Goal: Task Accomplishment & Management: Manage account settings

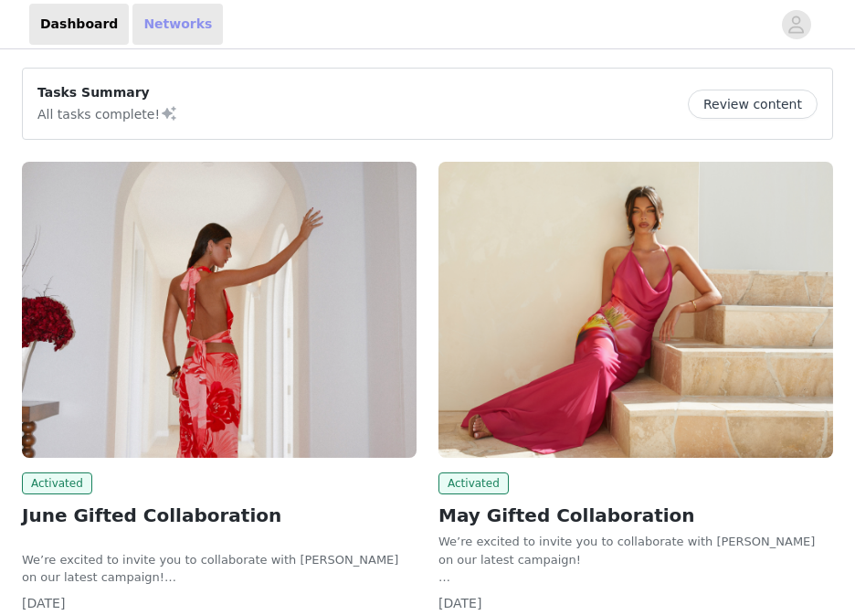
click at [166, 28] on link "Networks" at bounding box center [177, 24] width 90 height 41
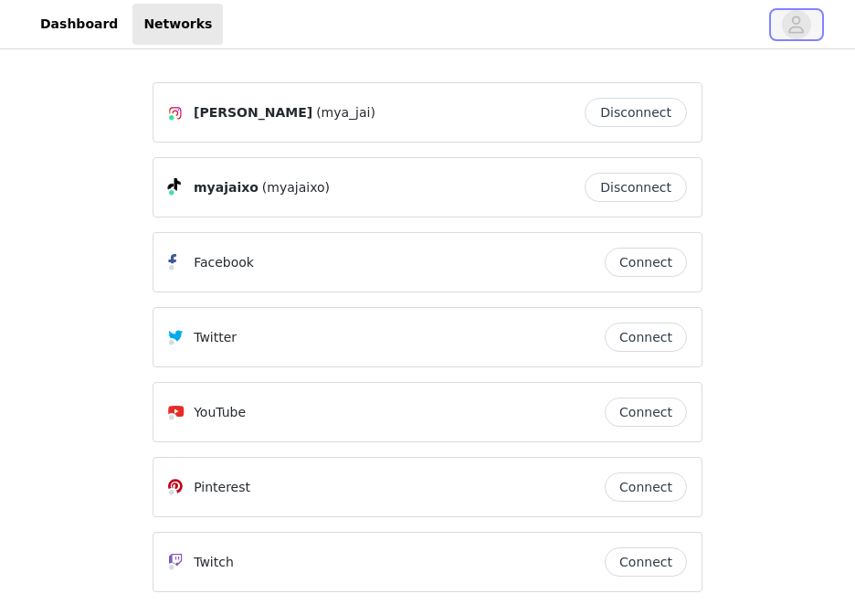
click at [793, 26] on icon "avatar" at bounding box center [797, 24] width 16 height 17
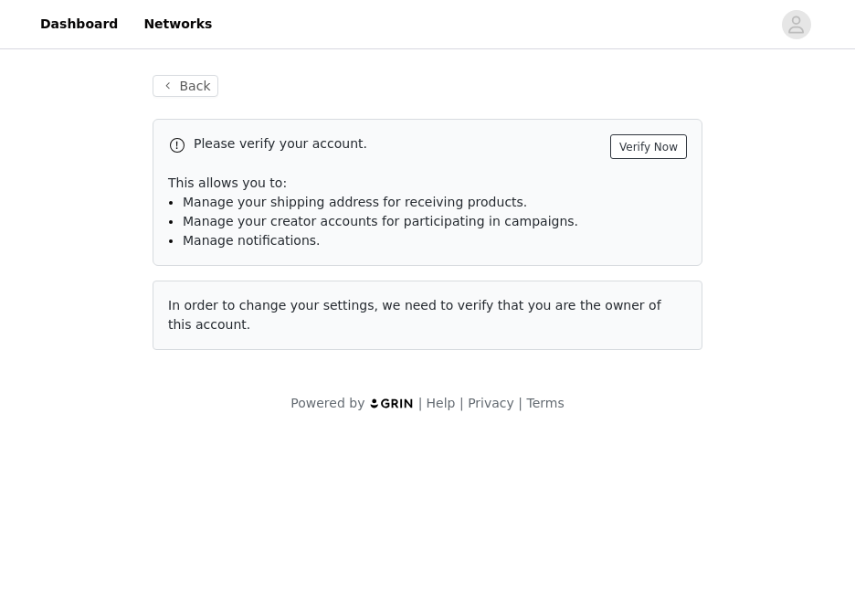
click at [668, 135] on button "Verify Now" at bounding box center [648, 146] width 77 height 25
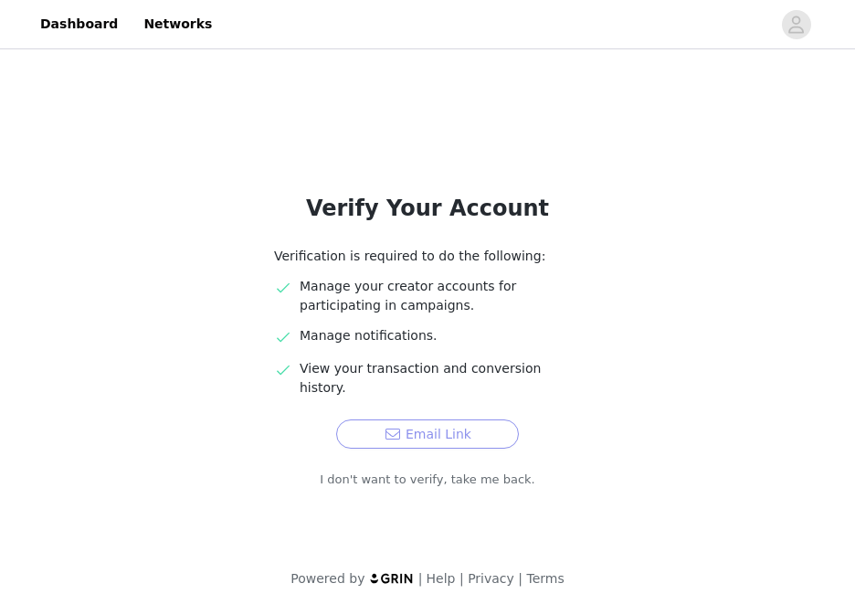
click at [406, 421] on button "Email Link" at bounding box center [427, 433] width 183 height 29
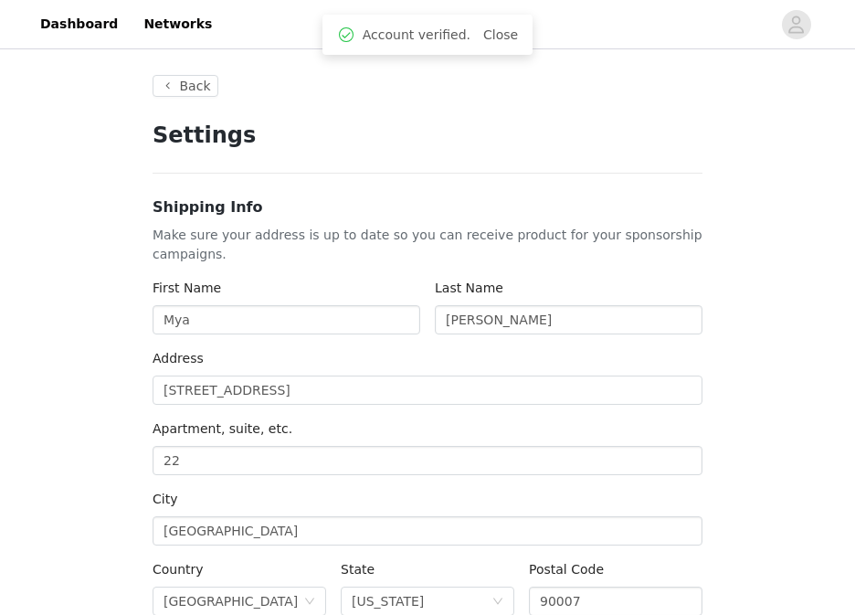
type input "+1 ([GEOGRAPHIC_DATA])"
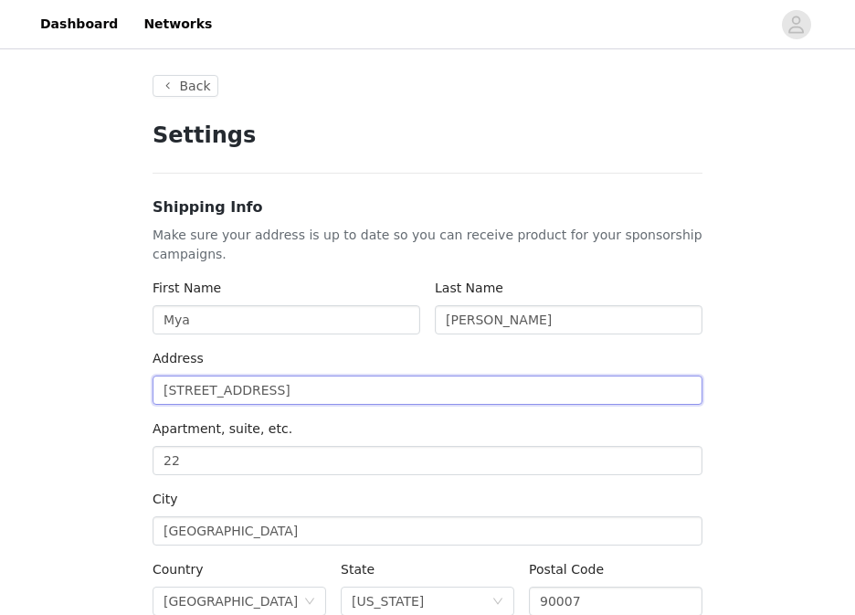
click at [534, 377] on input "[STREET_ADDRESS]" at bounding box center [428, 390] width 550 height 29
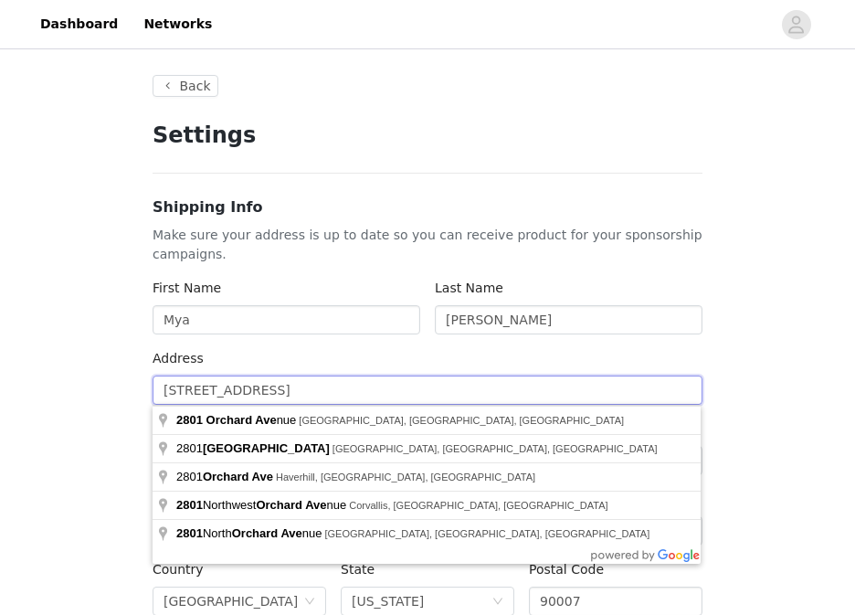
click at [510, 396] on input "[STREET_ADDRESS]" at bounding box center [428, 390] width 550 height 29
type input "[STREET_ADDRESS]"
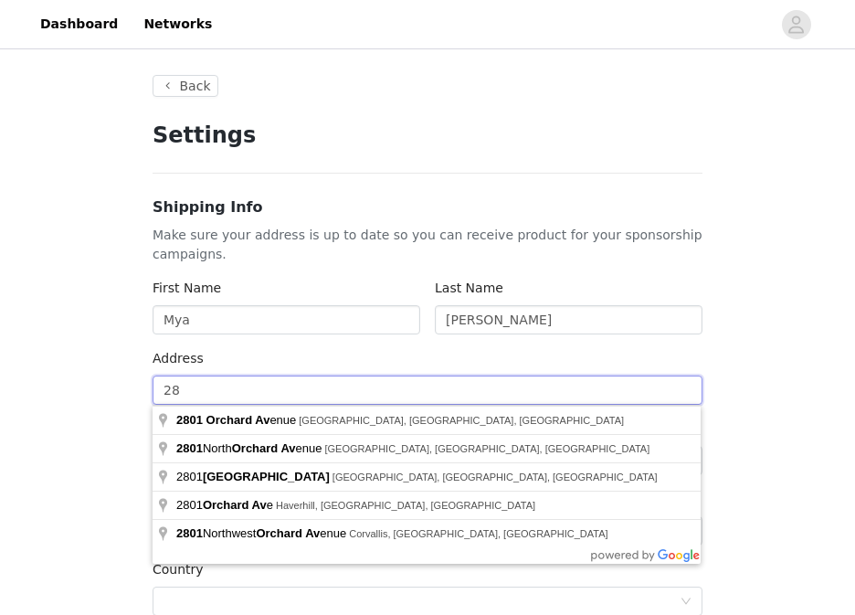
type input "2"
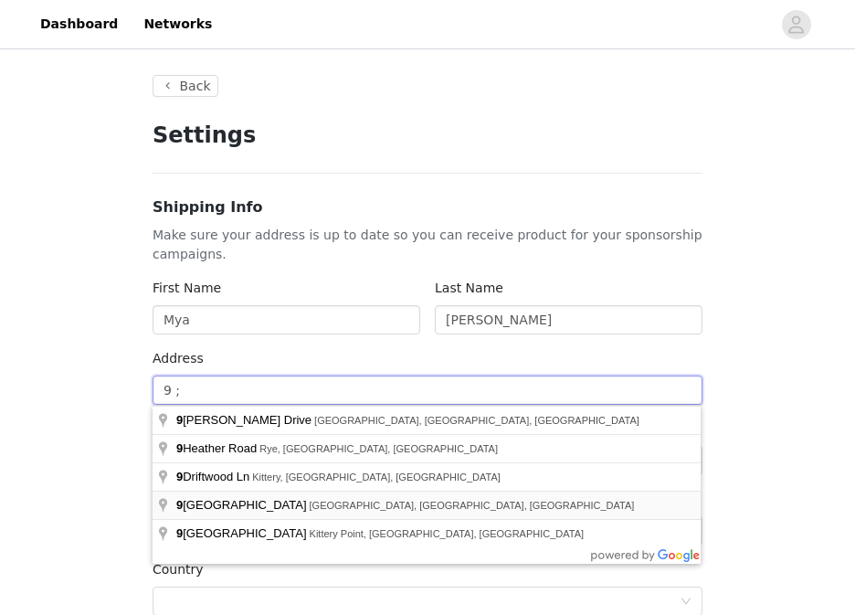
type input "9 love lane"
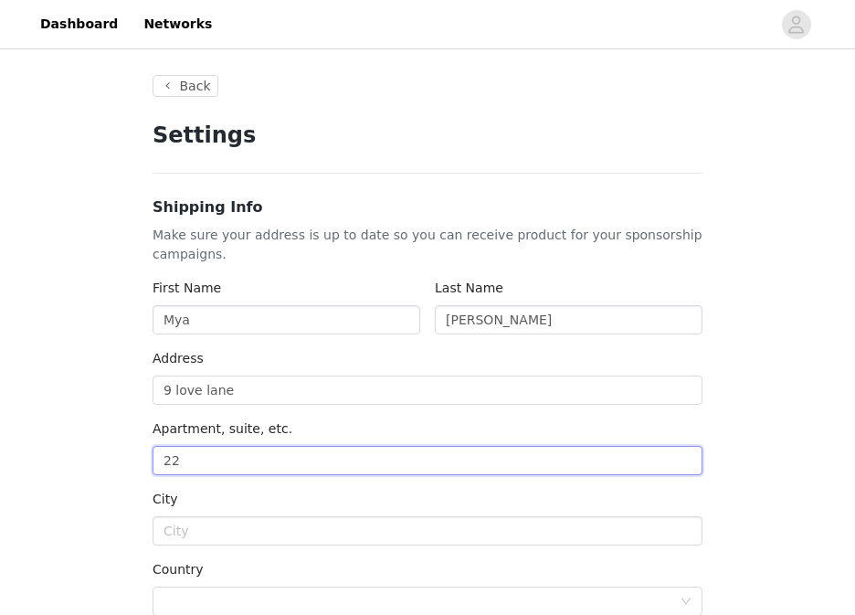
click at [311, 467] on input "22" at bounding box center [428, 460] width 550 height 29
type input "2"
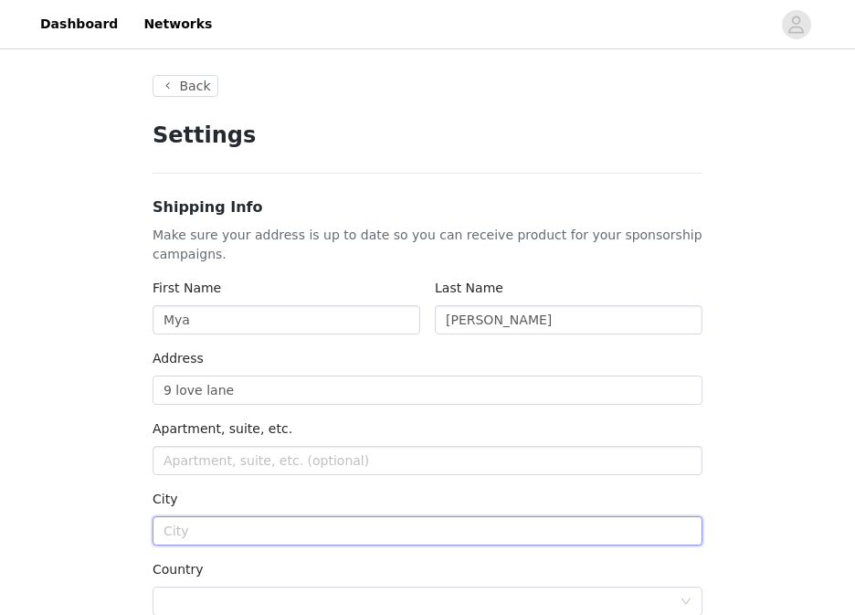
click at [239, 532] on input "text" at bounding box center [428, 530] width 550 height 29
type input "Kittery"
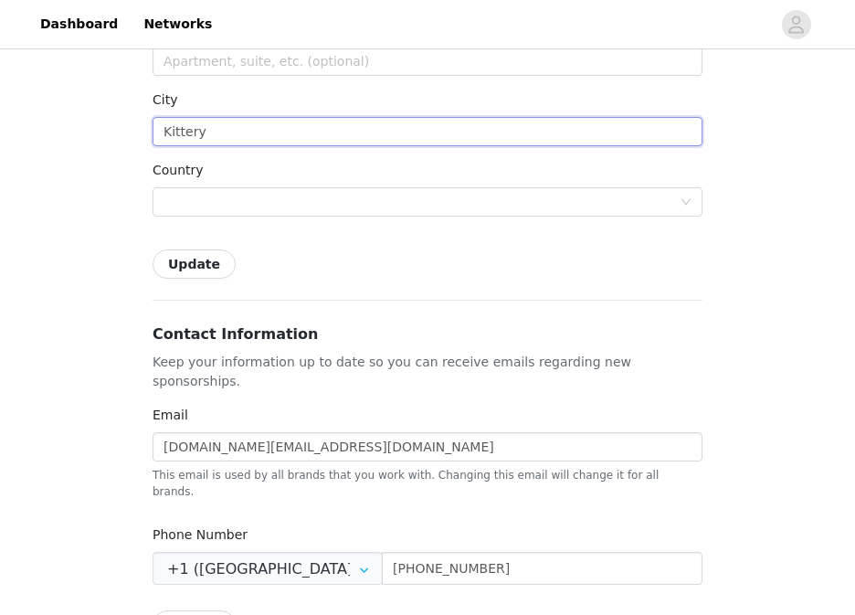
scroll to position [400, 0]
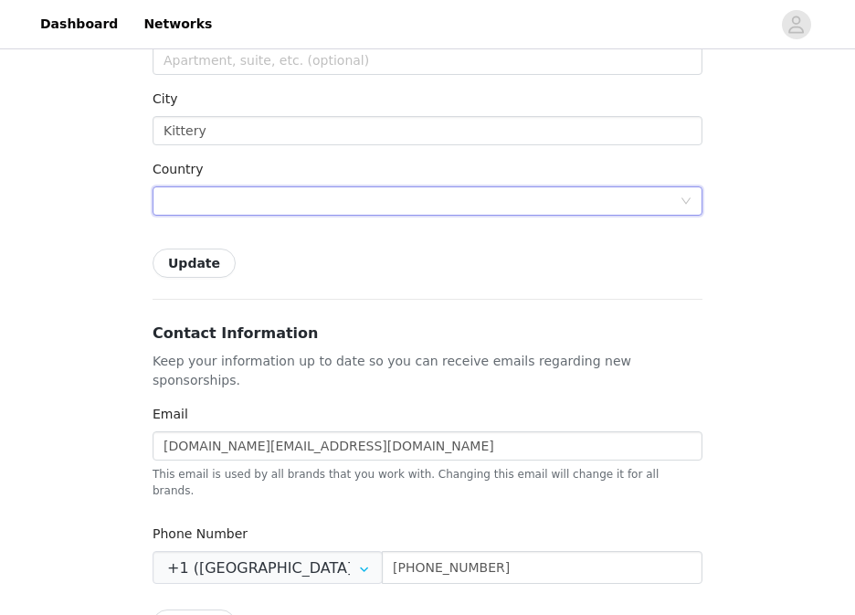
click at [309, 199] on div at bounding box center [422, 200] width 516 height 27
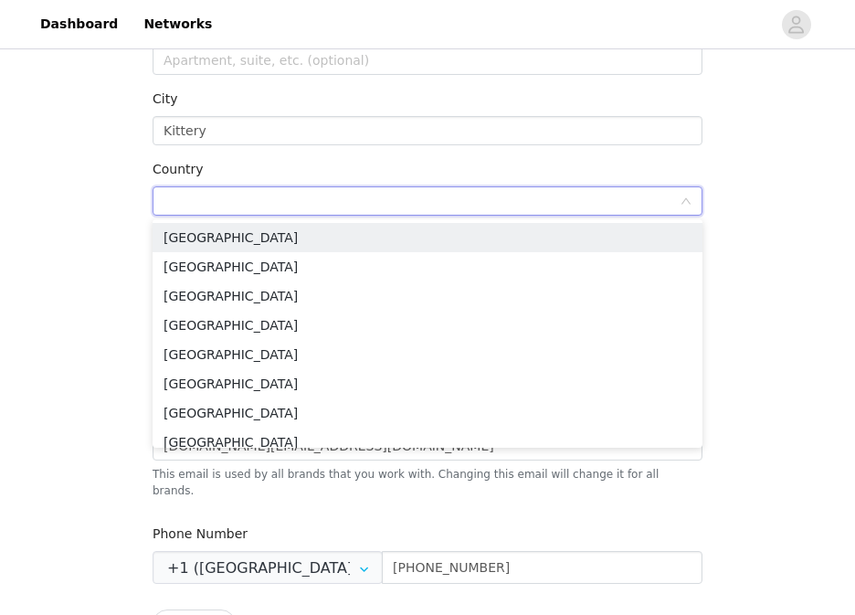
click at [303, 201] on input at bounding box center [422, 200] width 516 height 27
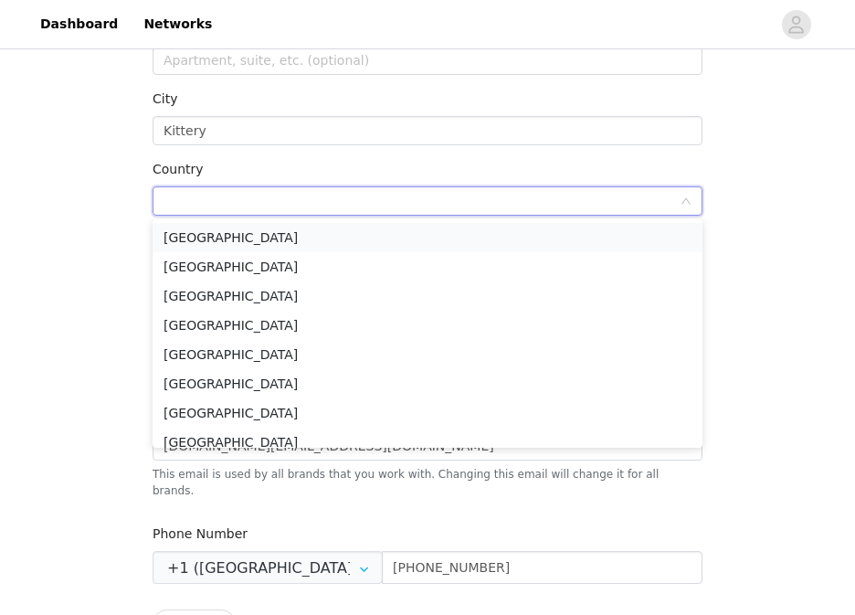
click at [207, 239] on li "[GEOGRAPHIC_DATA]" at bounding box center [428, 237] width 550 height 29
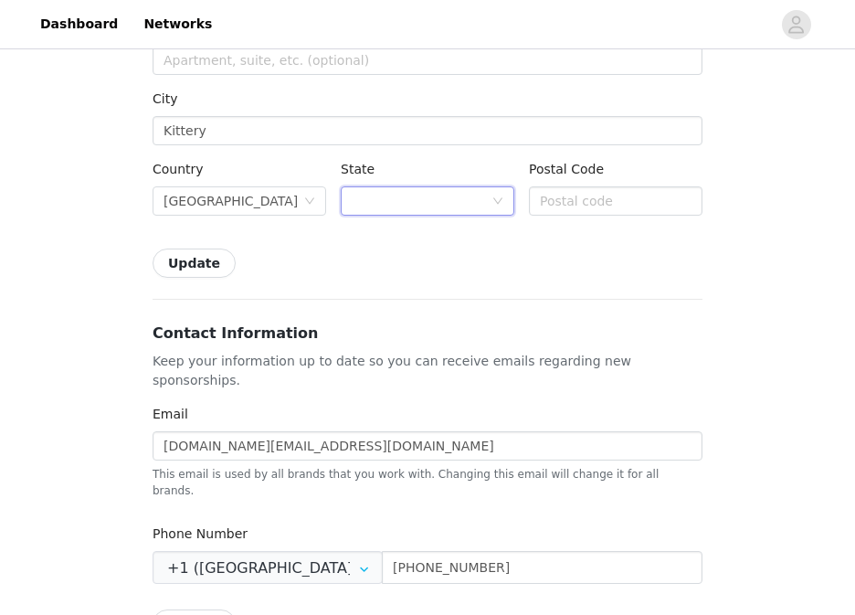
click at [429, 197] on div at bounding box center [422, 200] width 140 height 27
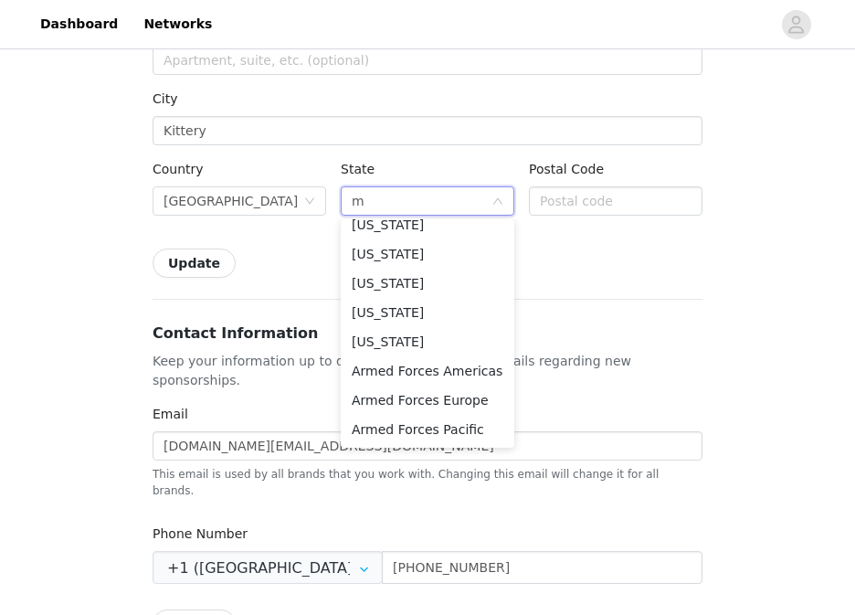
scroll to position [4, 0]
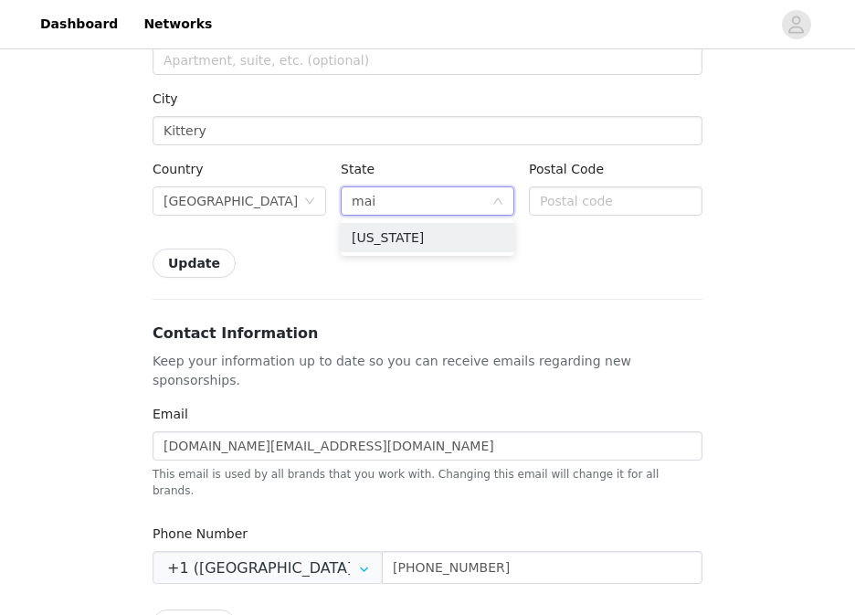
type input "main"
click at [415, 238] on li "[US_STATE]" at bounding box center [428, 237] width 174 height 29
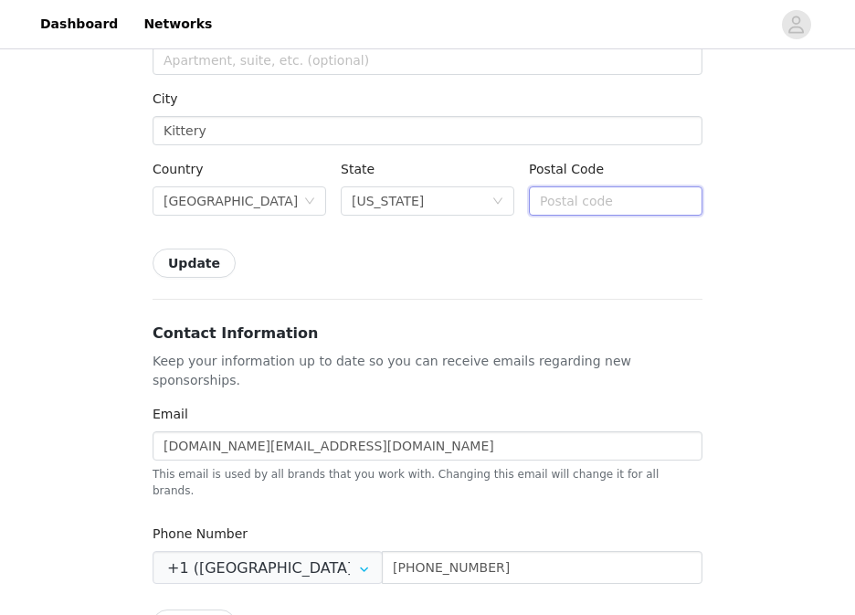
click at [593, 194] on input "text" at bounding box center [616, 200] width 174 height 29
type input "03904"
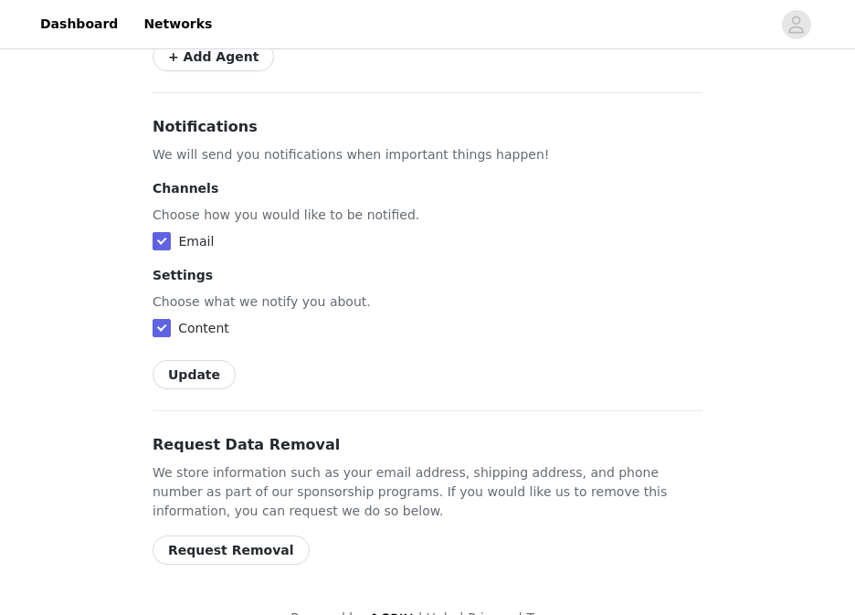
scroll to position [0, 0]
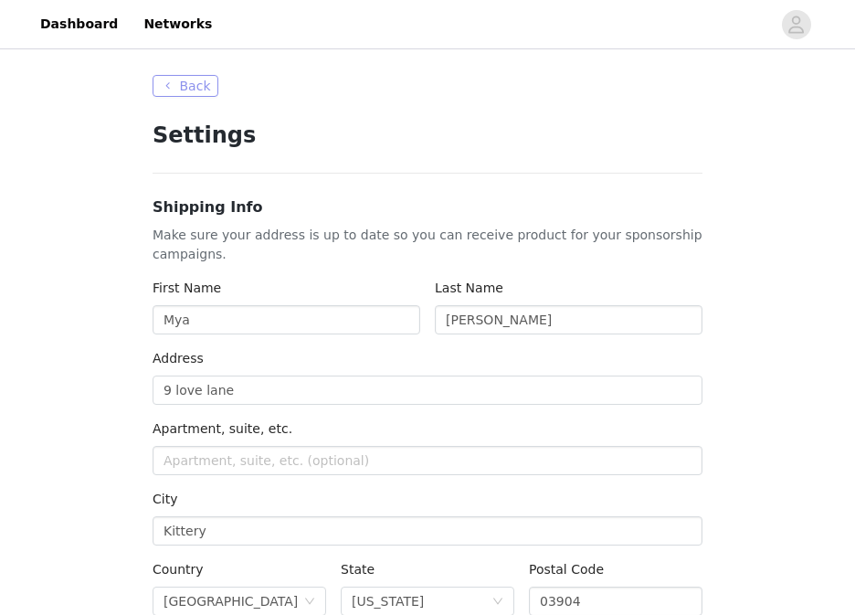
click at [200, 82] on button "Back" at bounding box center [186, 86] width 66 height 22
click at [194, 86] on button "Back" at bounding box center [186, 86] width 66 height 22
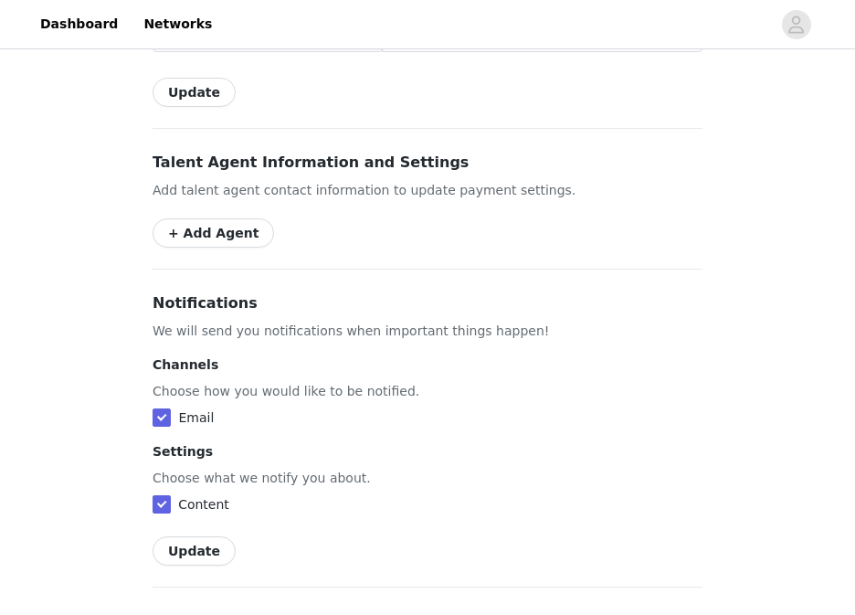
scroll to position [1108, 0]
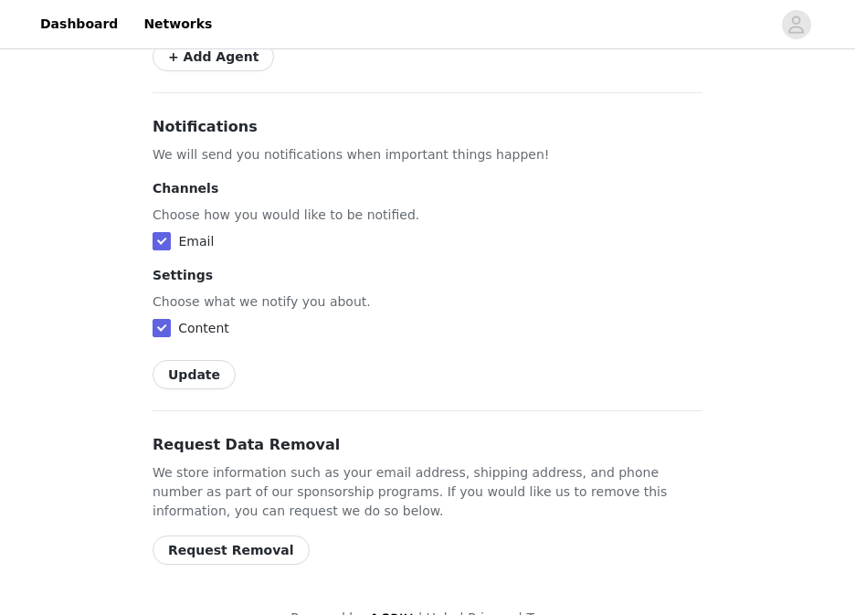
click at [220, 535] on button "Request Removal" at bounding box center [231, 549] width 157 height 29
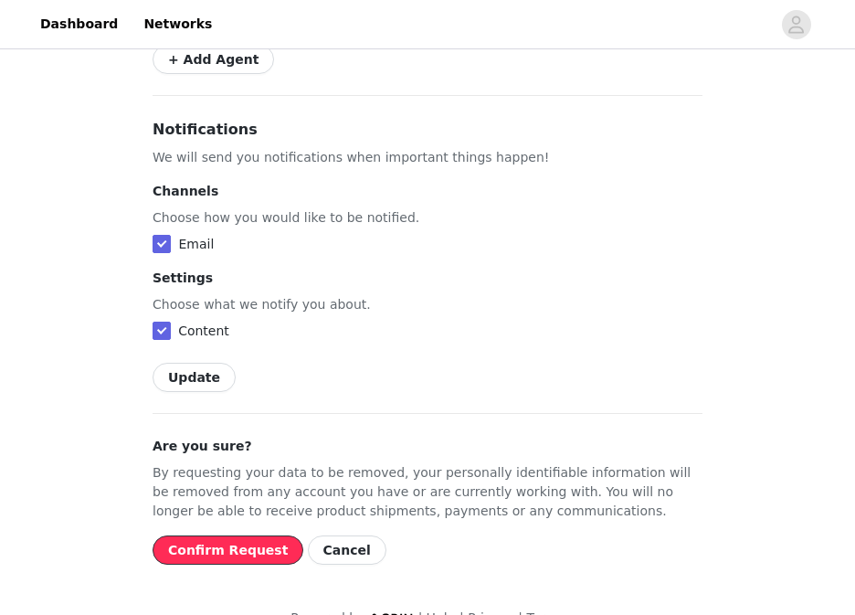
click at [226, 535] on button "Confirm Request" at bounding box center [228, 549] width 151 height 29
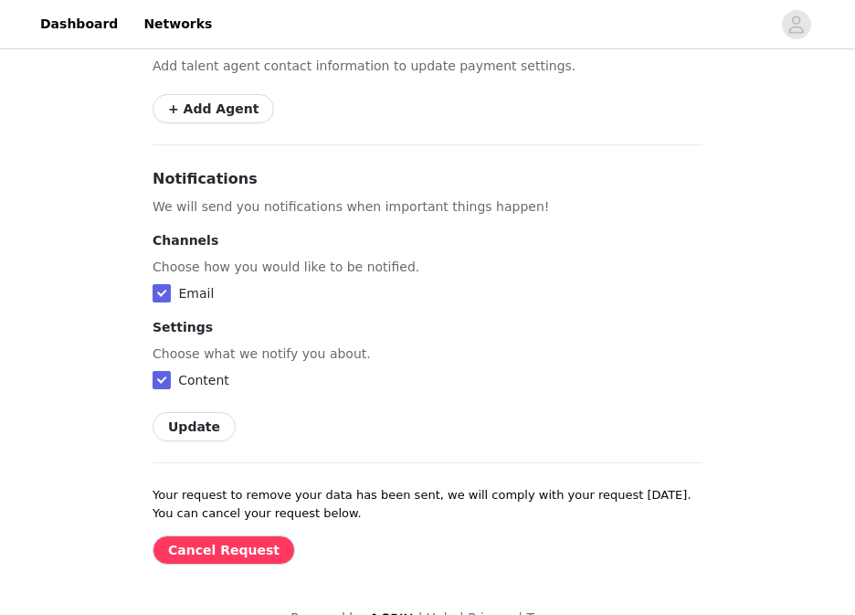
scroll to position [0, 0]
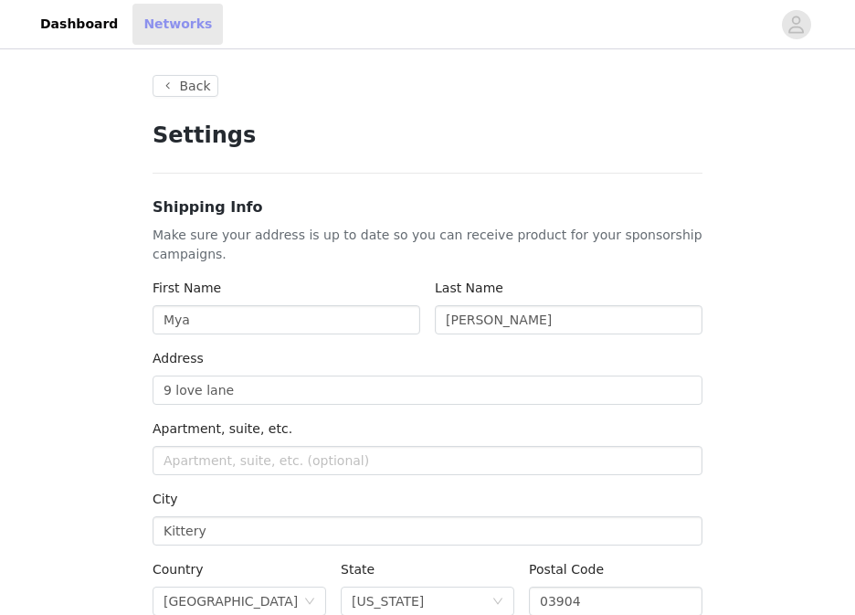
click at [172, 26] on link "Networks" at bounding box center [177, 24] width 90 height 41
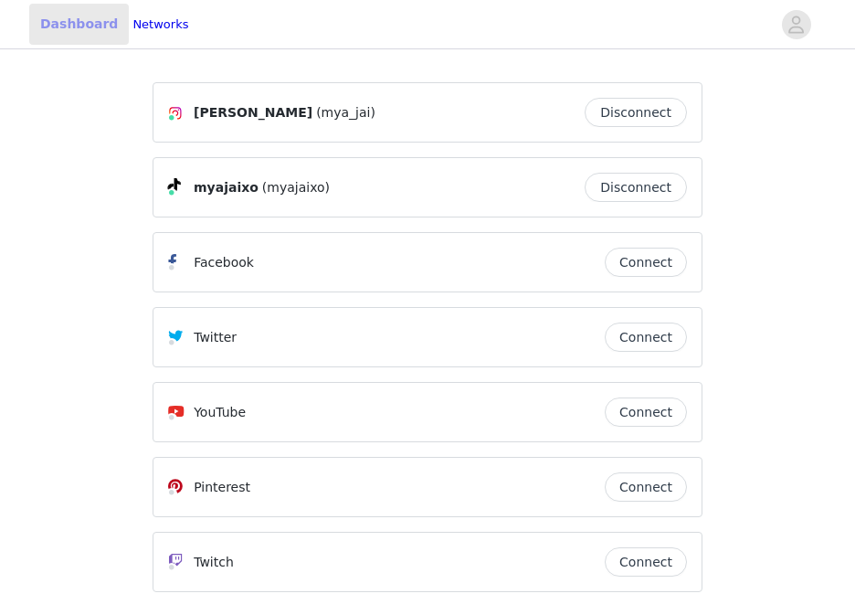
click at [60, 26] on link "Dashboard" at bounding box center [79, 24] width 100 height 41
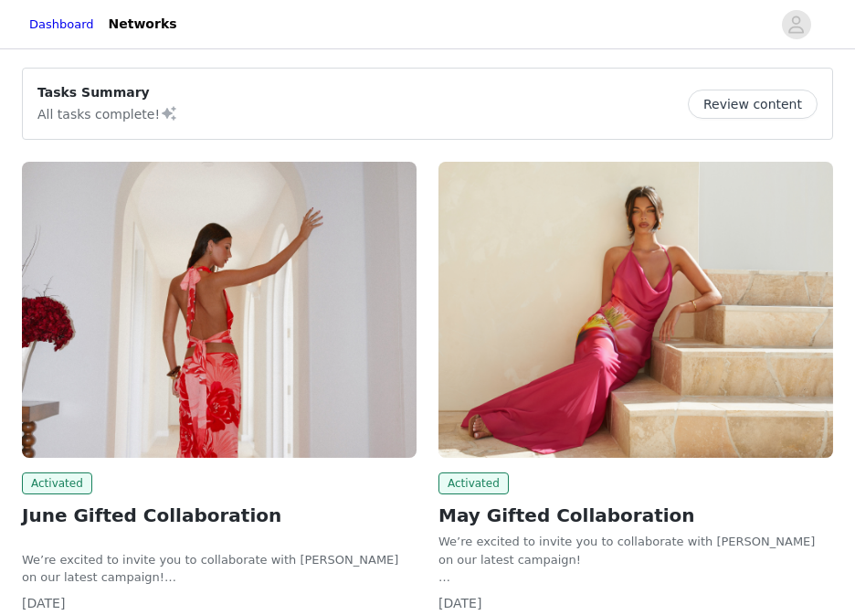
click at [259, 287] on img at bounding box center [219, 310] width 395 height 296
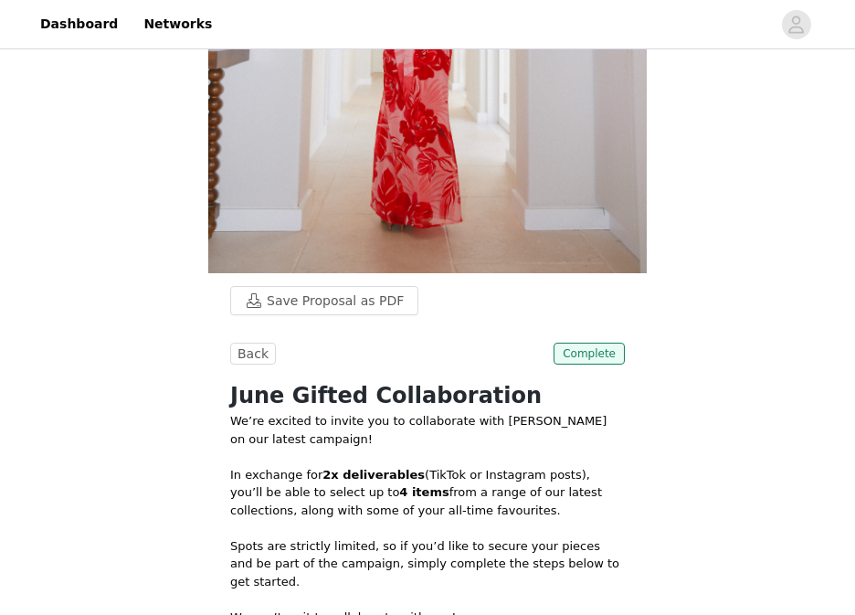
scroll to position [454, 0]
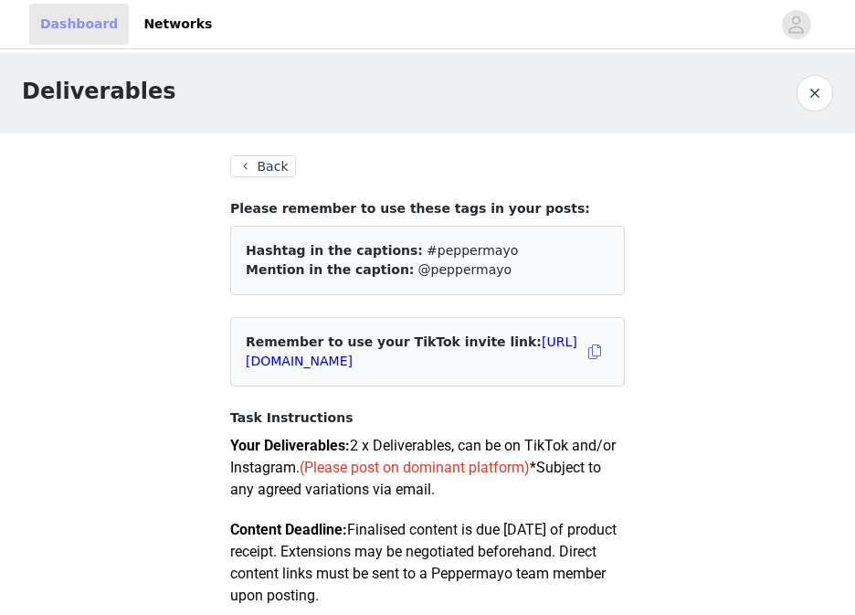
click at [48, 15] on link "Dashboard" at bounding box center [79, 24] width 100 height 41
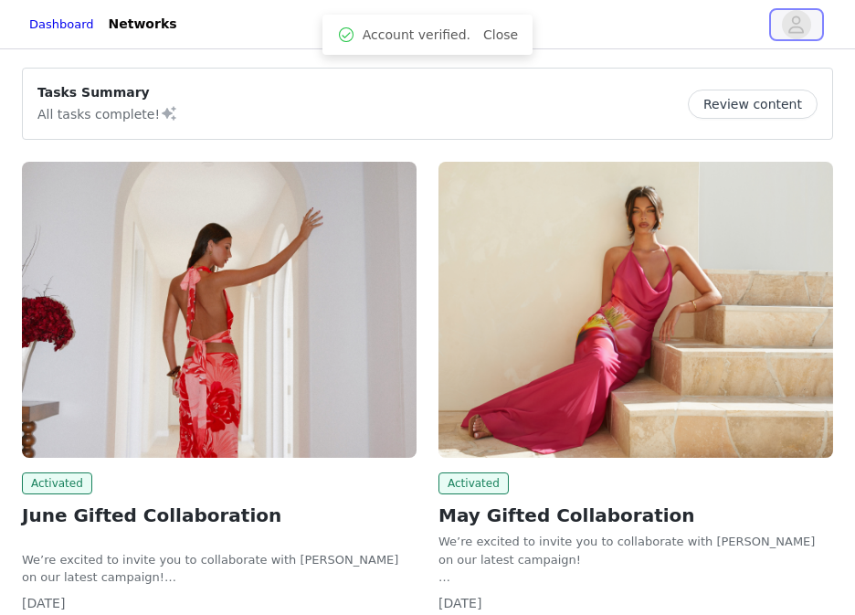
click at [803, 25] on icon "avatar" at bounding box center [796, 24] width 17 height 29
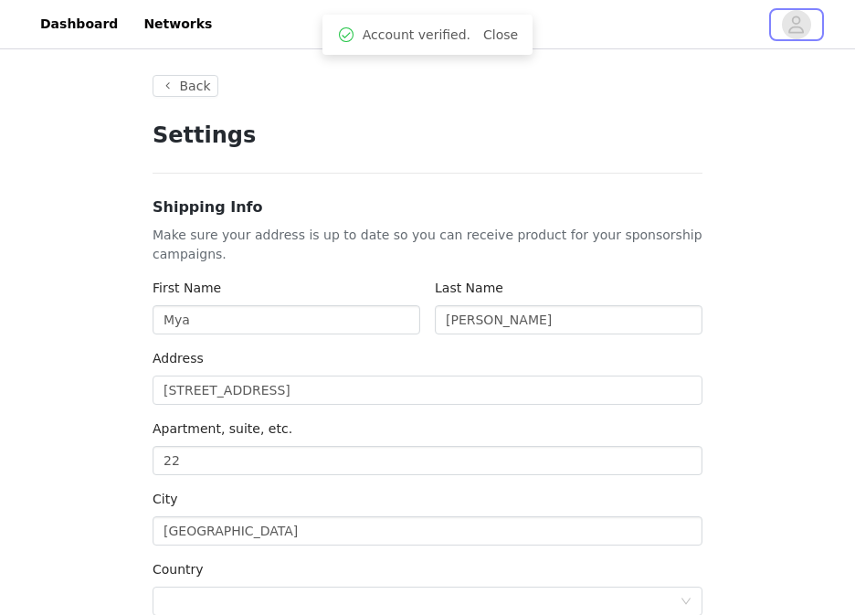
type input "+1 ([GEOGRAPHIC_DATA])"
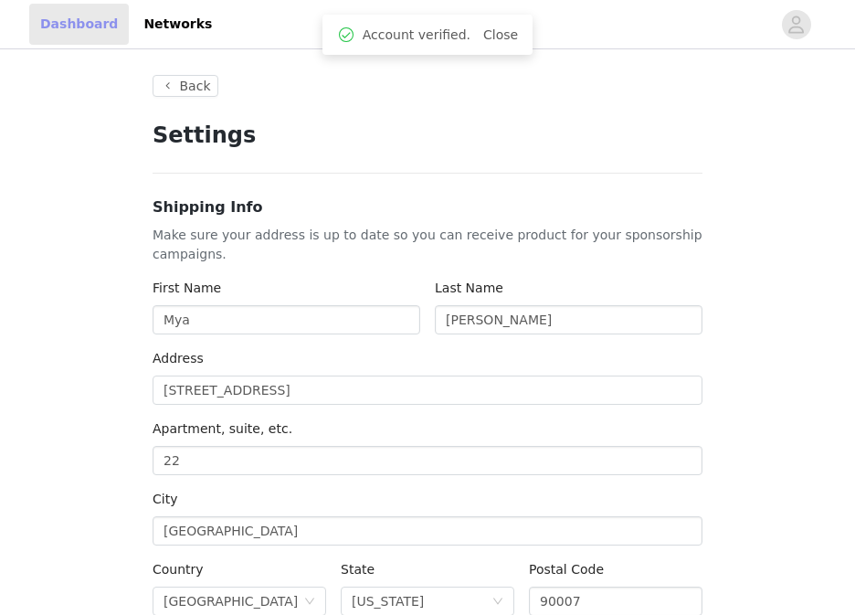
click at [93, 23] on link "Dashboard" at bounding box center [79, 24] width 100 height 41
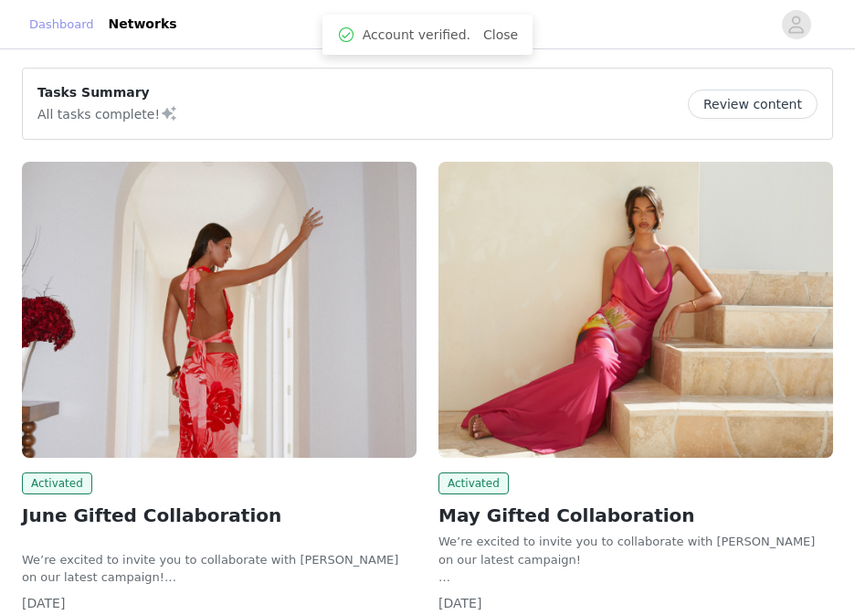
scroll to position [133, 0]
